Goal: Find specific page/section: Find specific page/section

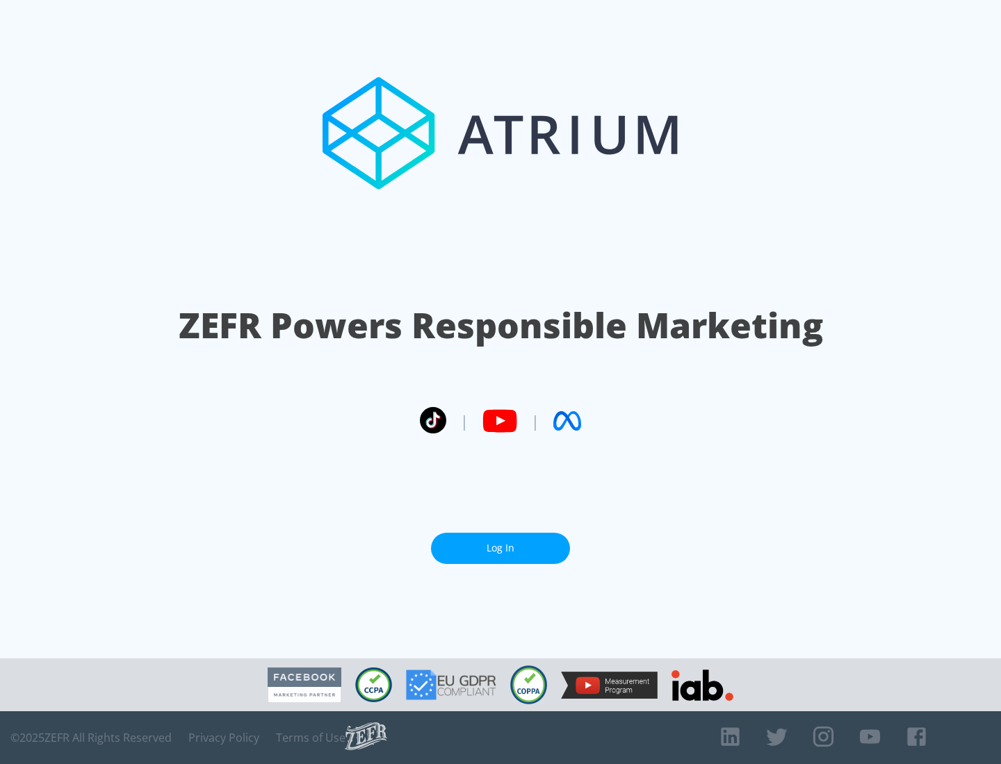
click at [500, 543] on link "Log In" at bounding box center [500, 548] width 139 height 31
